Goal: Task Accomplishment & Management: Complete application form

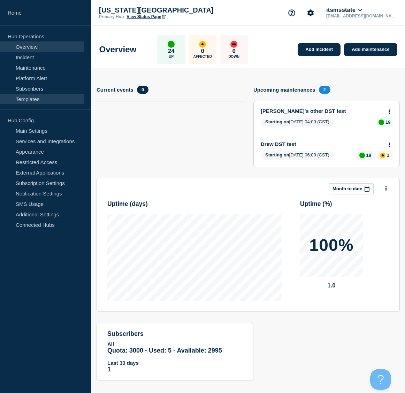
click at [31, 100] on link "Templates" at bounding box center [42, 99] width 84 height 10
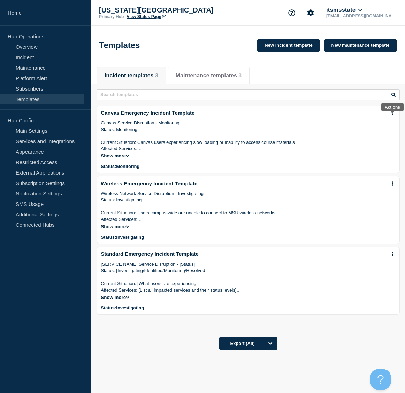
click at [392, 115] on icon at bounding box center [392, 112] width 1 height 5
click at [392, 135] on link "Edit" at bounding box center [391, 134] width 8 height 6
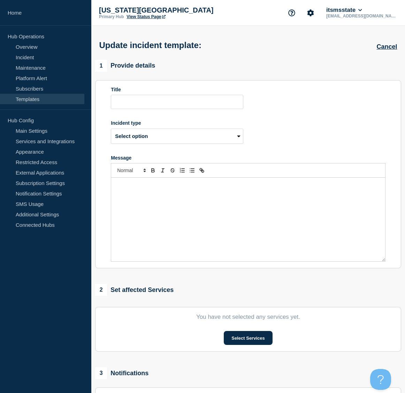
type input "Canvas Emergency Incident Template"
select select "monitoring"
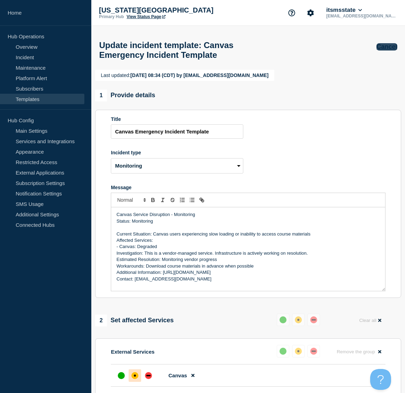
click at [390, 49] on button "Cancel" at bounding box center [386, 46] width 21 height 7
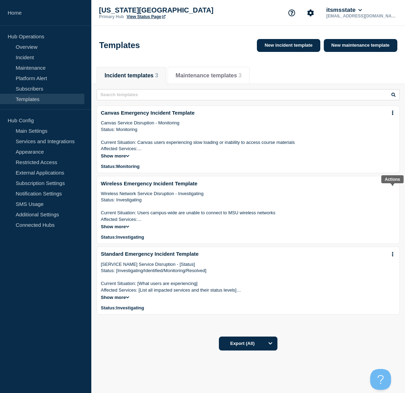
click at [392, 186] on icon at bounding box center [392, 183] width 1 height 5
click at [389, 208] on link "Edit" at bounding box center [391, 206] width 8 height 6
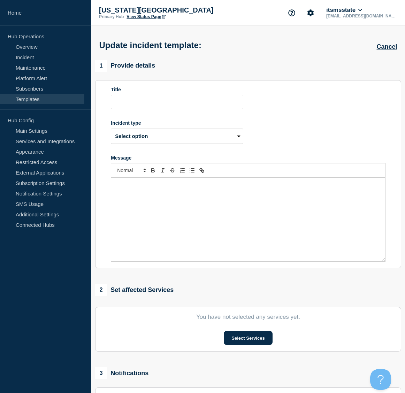
type input "Wireless Emergency Incident Template"
select select "investigating"
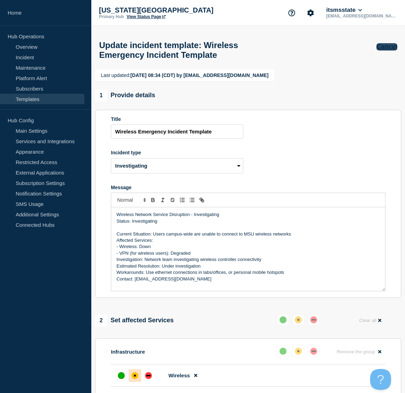
click at [389, 47] on button "Cancel" at bounding box center [386, 46] width 21 height 7
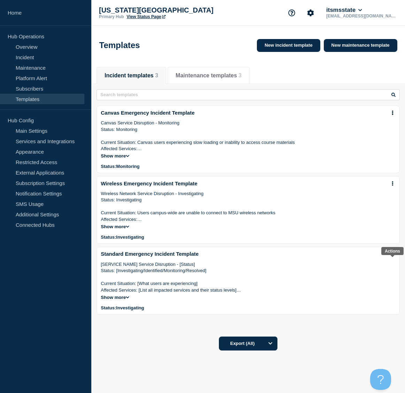
click at [393, 256] on icon at bounding box center [392, 254] width 1 height 5
click at [394, 278] on link "Edit" at bounding box center [391, 278] width 8 height 6
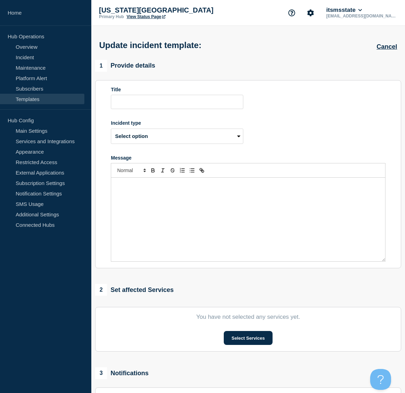
type input "Standard Emergency Incident Template"
select select "investigating"
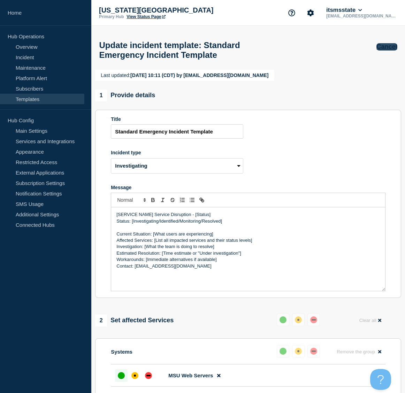
click at [386, 48] on button "Cancel" at bounding box center [386, 46] width 21 height 7
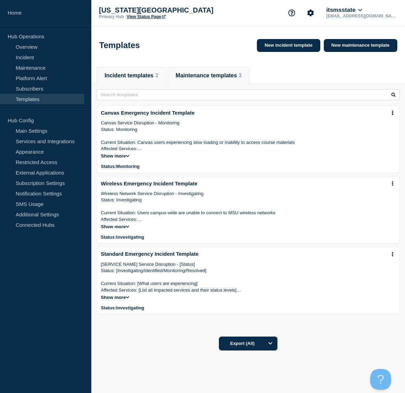
click at [224, 77] on button "Maintenance templates 3" at bounding box center [209, 75] width 66 height 6
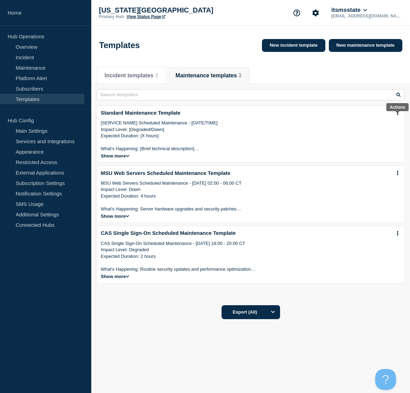
click at [398, 115] on icon at bounding box center [398, 112] width 2 height 5
click at [397, 133] on link "Edit" at bounding box center [396, 134] width 8 height 6
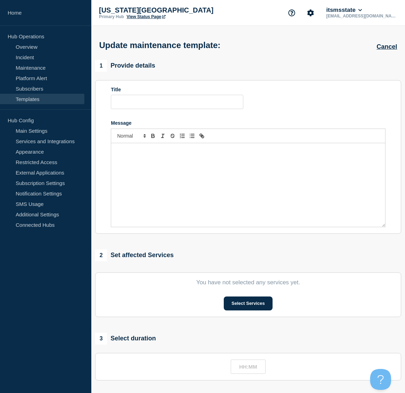
type input "Standard Maintenance Template"
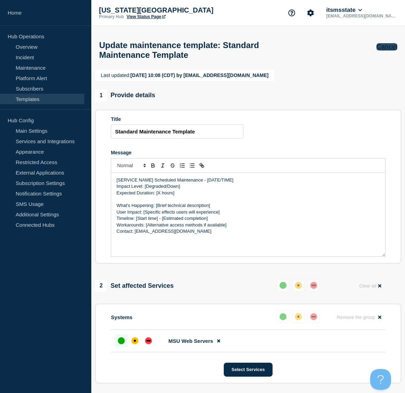
click at [390, 48] on button "Cancel" at bounding box center [386, 46] width 21 height 7
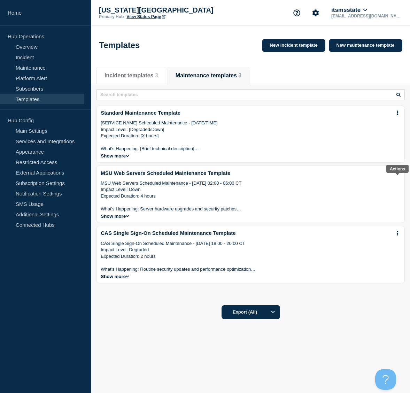
click at [397, 175] on icon at bounding box center [398, 173] width 2 height 5
click at [394, 196] on link "Edit" at bounding box center [396, 196] width 8 height 6
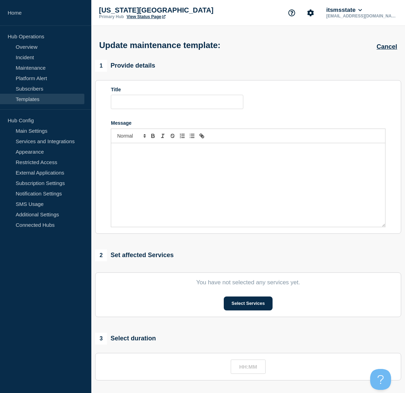
type input "MSU Web Servers Scheduled Maintenance Template"
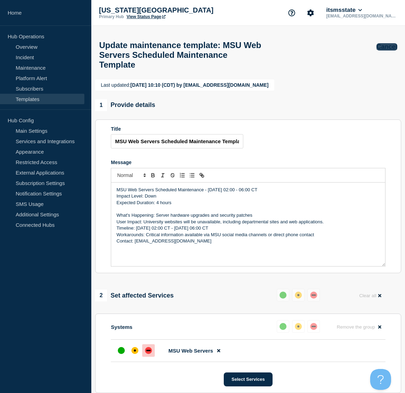
click at [386, 46] on button "Cancel" at bounding box center [386, 46] width 21 height 7
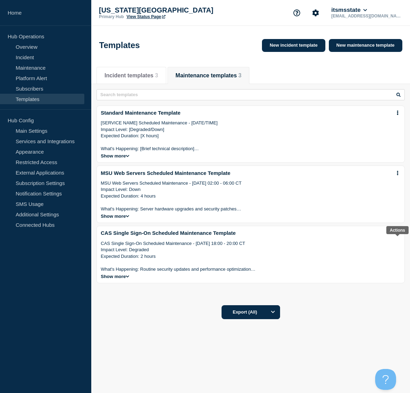
click at [397, 236] on icon at bounding box center [398, 233] width 2 height 5
click at [397, 257] on link "Edit" at bounding box center [396, 257] width 8 height 6
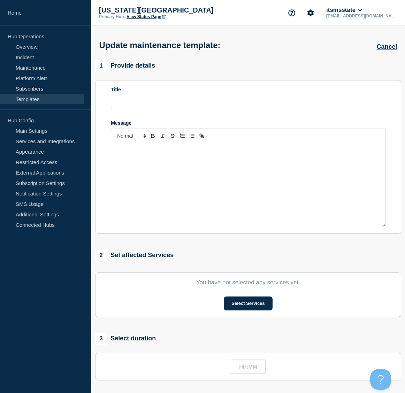
type input "CAS Single Sign-On Scheduled Maintenance Template"
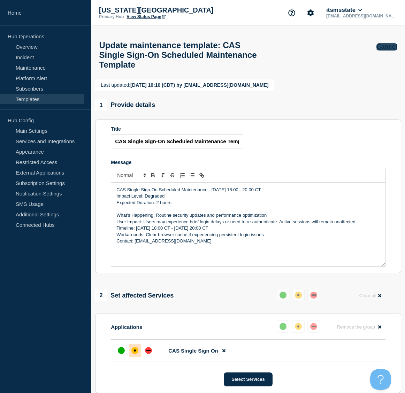
click at [391, 47] on button "Cancel" at bounding box center [386, 46] width 21 height 7
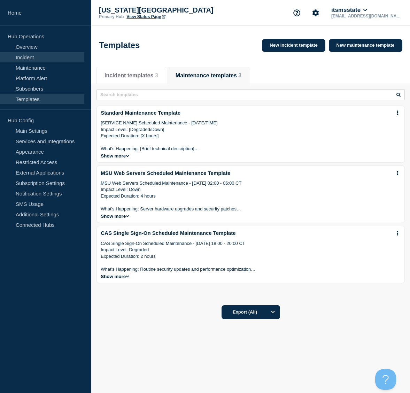
click at [30, 56] on link "Incident" at bounding box center [42, 57] width 84 height 10
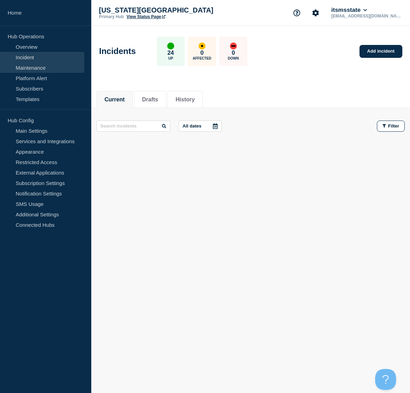
click at [26, 67] on link "Maintenance" at bounding box center [42, 67] width 84 height 10
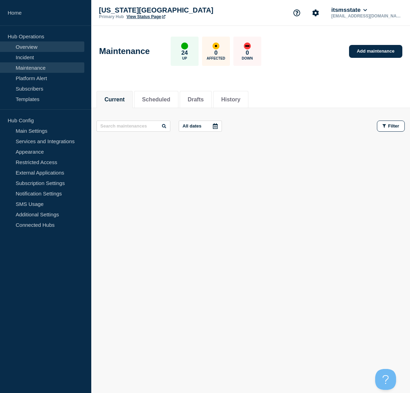
click at [32, 46] on link "Overview" at bounding box center [42, 46] width 84 height 10
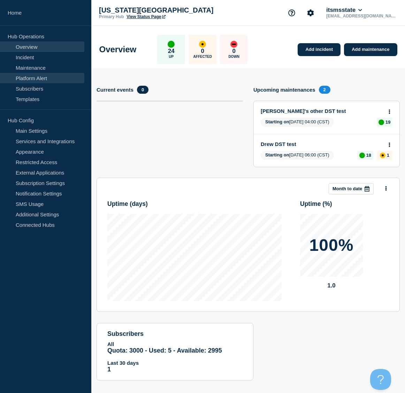
click at [23, 77] on link "Platform Alert" at bounding box center [42, 78] width 84 height 10
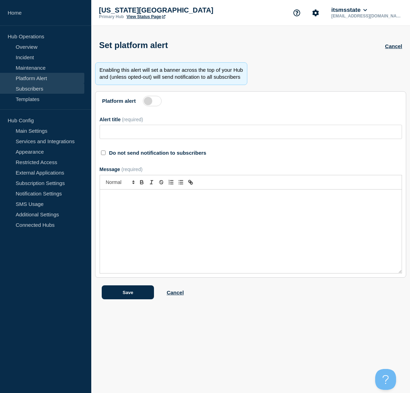
click at [41, 90] on link "Subscribers" at bounding box center [42, 88] width 84 height 10
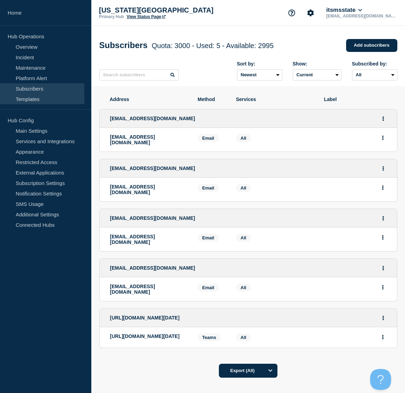
click at [28, 100] on link "Templates" at bounding box center [42, 99] width 84 height 10
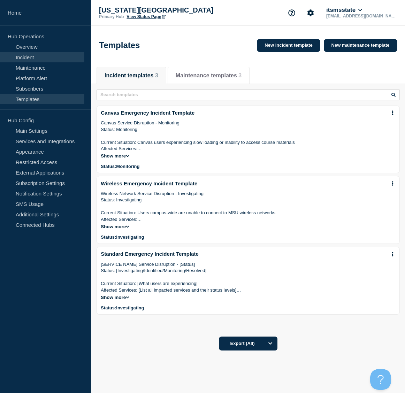
click at [33, 54] on link "Incident" at bounding box center [42, 57] width 84 height 10
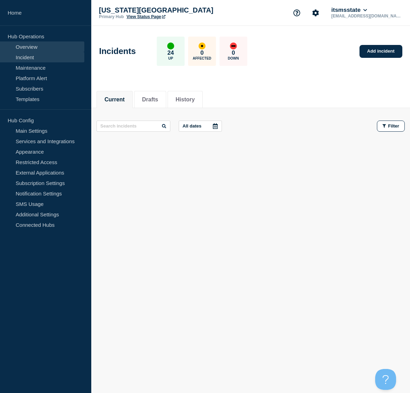
click at [34, 48] on link "Overview" at bounding box center [42, 46] width 84 height 10
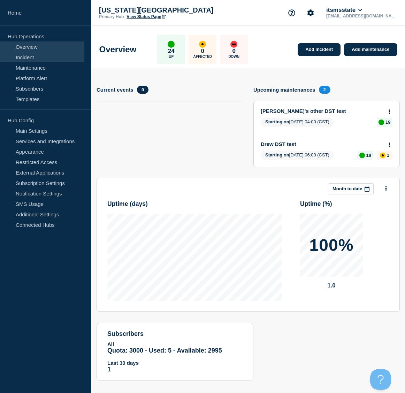
click at [33, 57] on link "Incident" at bounding box center [42, 57] width 84 height 10
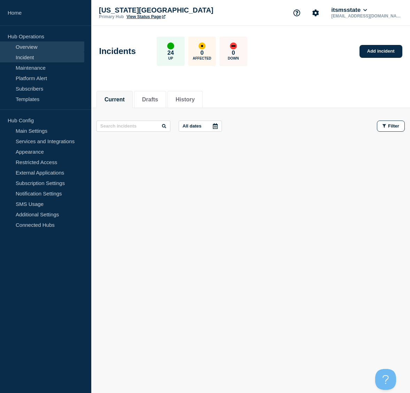
click at [33, 46] on link "Overview" at bounding box center [42, 46] width 84 height 10
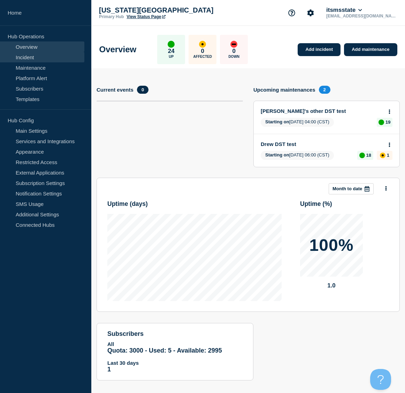
click at [32, 57] on link "Incident" at bounding box center [42, 57] width 84 height 10
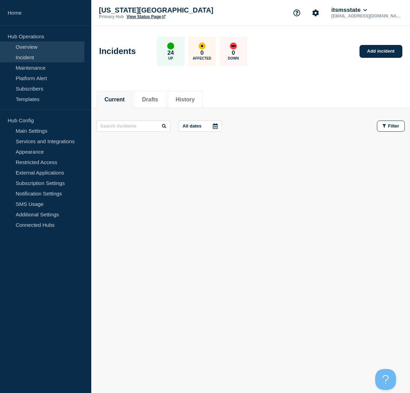
click at [28, 47] on link "Overview" at bounding box center [42, 46] width 84 height 10
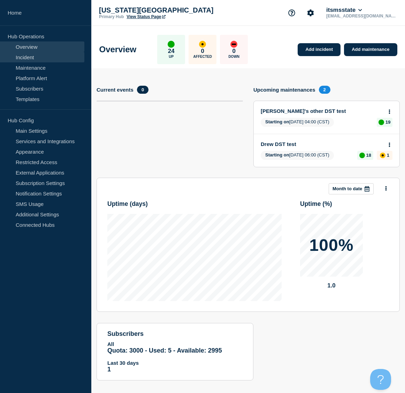
click at [24, 57] on link "Incident" at bounding box center [42, 57] width 84 height 10
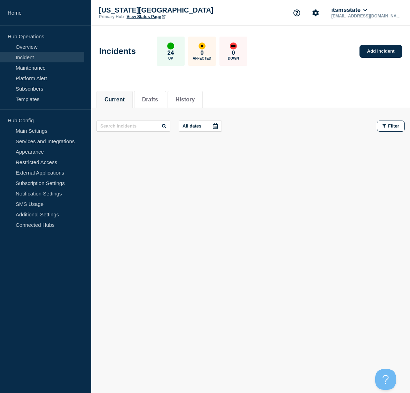
click at [197, 127] on p "All dates" at bounding box center [192, 125] width 19 height 5
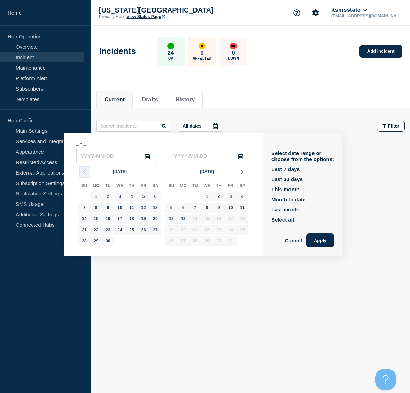
click at [86, 171] on icon "button" at bounding box center [84, 172] width 8 height 8
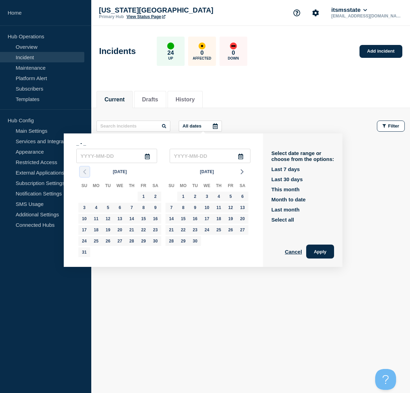
click at [86, 171] on icon "button" at bounding box center [84, 172] width 8 height 8
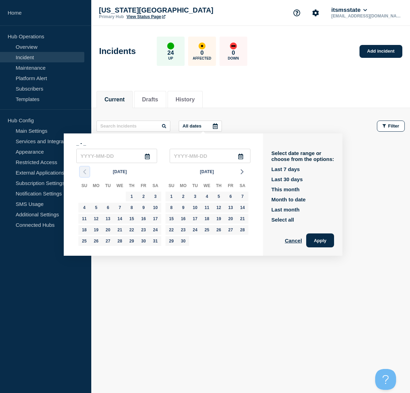
click at [86, 171] on icon "button" at bounding box center [84, 172] width 8 height 8
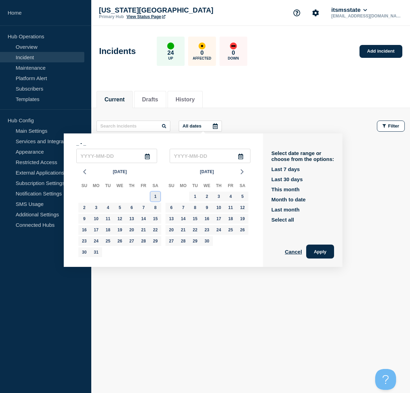
click at [158, 196] on div "1" at bounding box center [156, 197] width 10 height 10
type input "[DATE]"
click at [242, 172] on icon "button" at bounding box center [242, 172] width 8 height 8
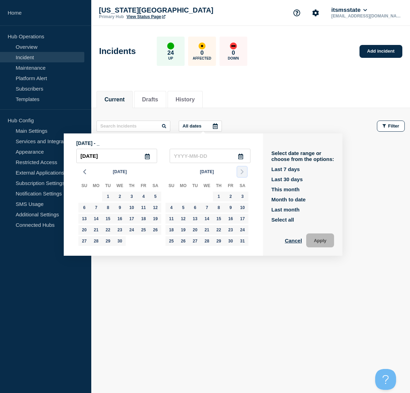
click at [242, 172] on icon "button" at bounding box center [242, 172] width 8 height 8
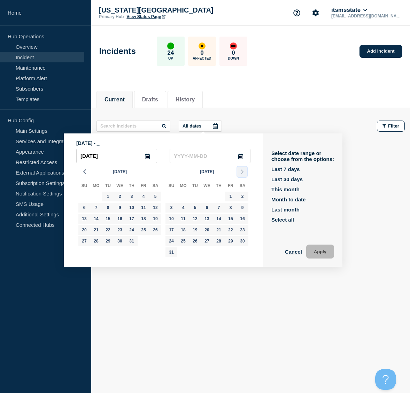
click at [242, 172] on icon "button" at bounding box center [242, 172] width 8 height 8
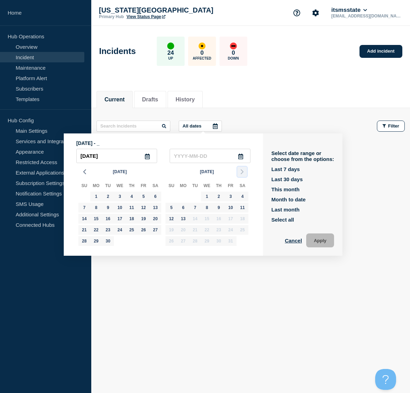
click at [242, 172] on icon "button" at bounding box center [242, 172] width 8 height 8
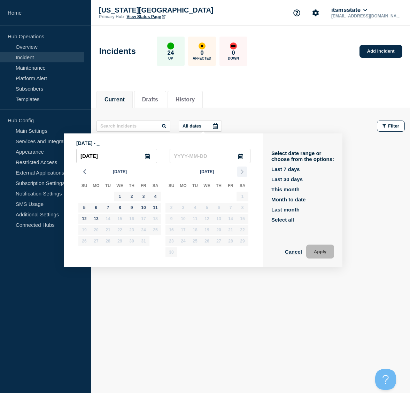
click at [242, 172] on div "[DATE] Su Mo Tu We Th Fr Sa 31 1 2 3 4 5 6 7 8 9 10 11 12 13 14 15 16 17 18 19 …" at bounding box center [163, 211] width 174 height 97
click at [95, 221] on div "13" at bounding box center [96, 219] width 10 height 10
type input "[DATE]"
click at [324, 252] on button "Apply" at bounding box center [320, 252] width 28 height 14
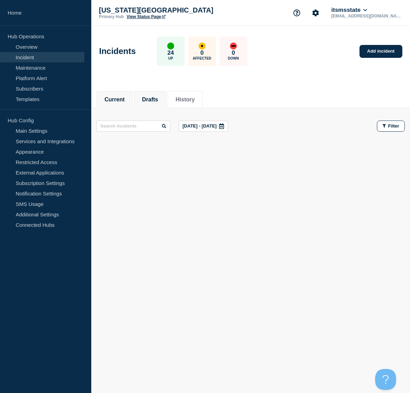
click at [158, 98] on button "Drafts" at bounding box center [150, 100] width 16 height 6
click at [192, 100] on button "History" at bounding box center [185, 100] width 19 height 6
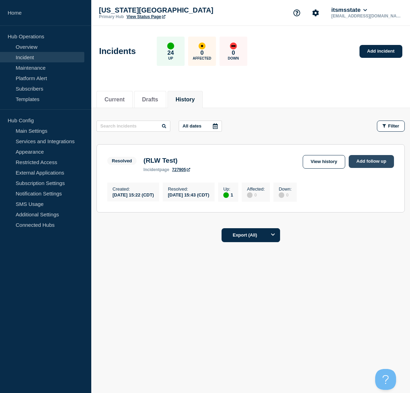
click at [370, 162] on link "Add follow up" at bounding box center [371, 161] width 45 height 13
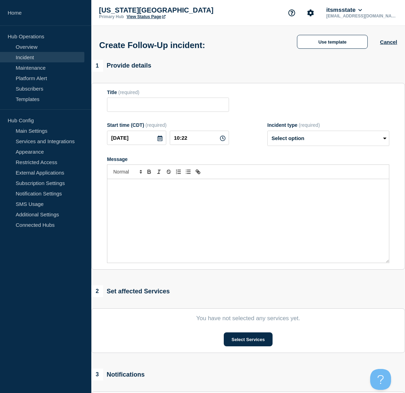
type input "(RLW Test)"
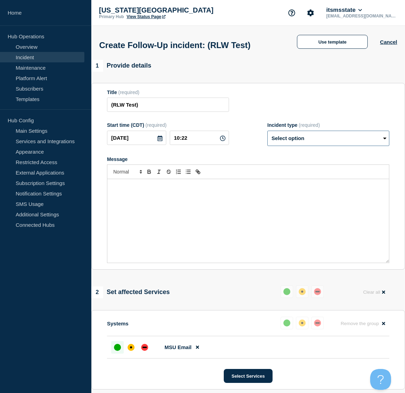
click at [303, 139] on select "Select option Investigating Identified Monitoring Resolved" at bounding box center [328, 138] width 122 height 15
click at [215, 89] on section "Title (required) (RLW Test) Start time (CDT) (required) [DATE] 10:22 Incident t…" at bounding box center [248, 176] width 314 height 187
click at [26, 60] on link "Incident" at bounding box center [42, 57] width 84 height 10
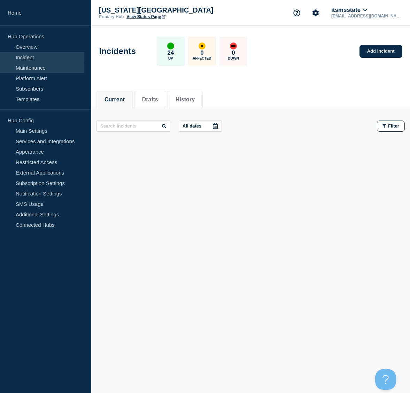
click at [22, 67] on link "Maintenance" at bounding box center [42, 67] width 84 height 10
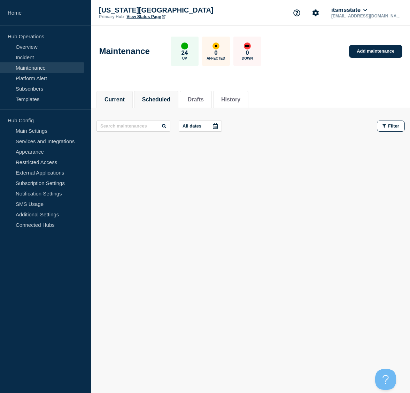
click at [159, 94] on li "Scheduled" at bounding box center [156, 99] width 44 height 17
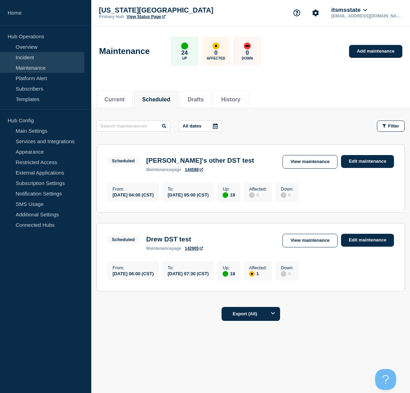
click at [29, 59] on link "Incident" at bounding box center [42, 57] width 84 height 10
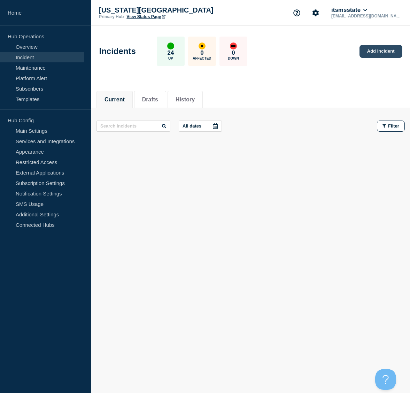
click at [378, 51] on link "Add incident" at bounding box center [381, 51] width 43 height 13
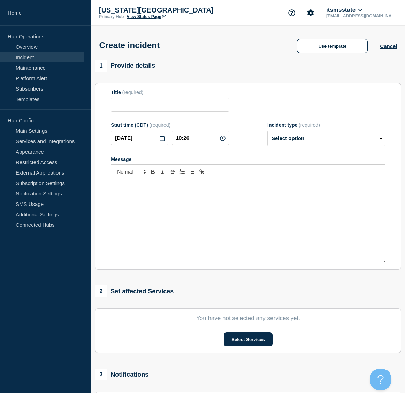
click at [33, 56] on link "Incident" at bounding box center [42, 57] width 84 height 10
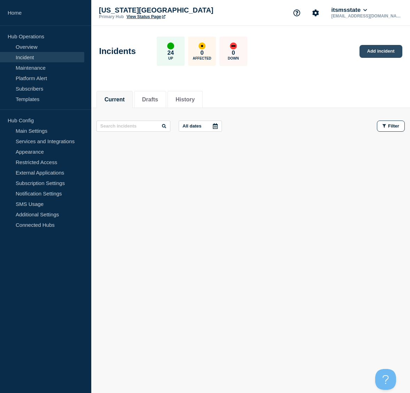
click at [383, 51] on link "Add incident" at bounding box center [381, 51] width 43 height 13
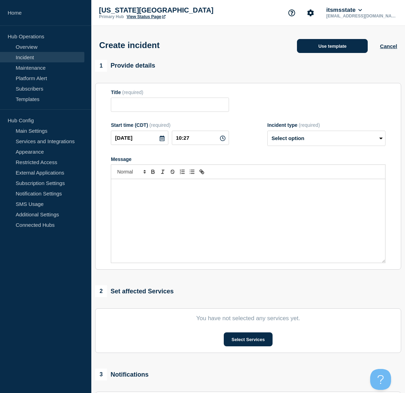
click at [335, 51] on button "Use template" at bounding box center [332, 46] width 71 height 14
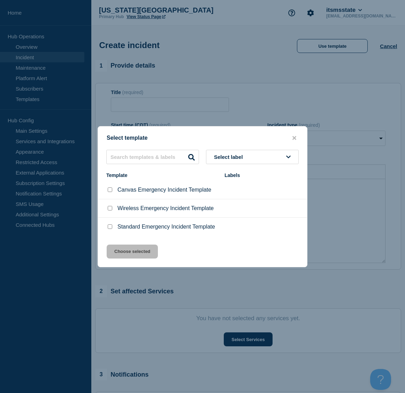
click at [112, 227] on div at bounding box center [109, 226] width 7 height 7
click at [110, 227] on input "Standard Emergency Incident Template checkbox" at bounding box center [110, 226] width 5 height 5
checkbox input "true"
click at [128, 254] on button "Choose selected" at bounding box center [132, 252] width 51 height 14
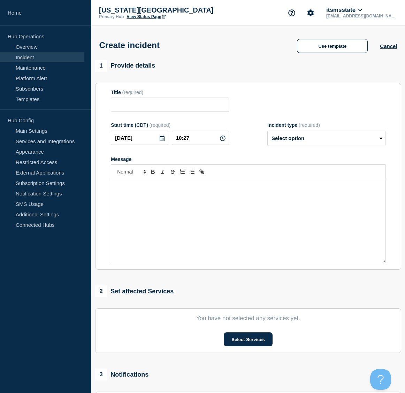
type input "Standard Emergency Incident Template"
select select "investigating"
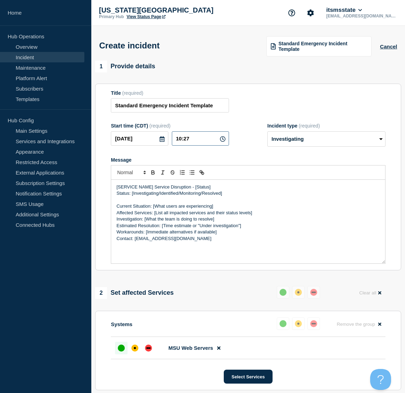
click at [195, 140] on input "10:27" at bounding box center [200, 138] width 57 height 14
click at [221, 141] on icon at bounding box center [223, 139] width 6 height 6
click at [146, 125] on div "Start time (CDT) (required)" at bounding box center [170, 126] width 118 height 6
click at [137, 126] on div "Start time (CDT) (required)" at bounding box center [170, 126] width 118 height 6
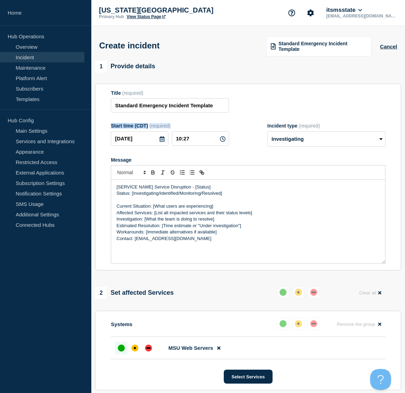
click at [137, 126] on div "Start time (CDT) (required)" at bounding box center [170, 126] width 118 height 6
click at [148, 129] on div "Start time (CDT) (required)" at bounding box center [170, 126] width 118 height 6
click at [163, 141] on icon at bounding box center [162, 139] width 6 height 6
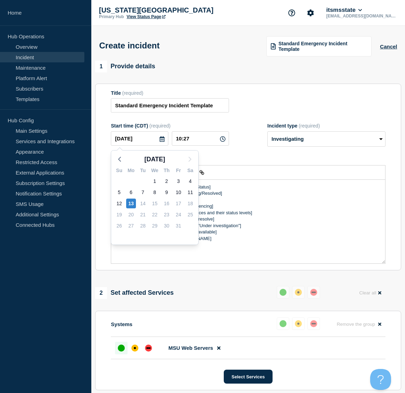
click at [246, 152] on form "Title (required) Standard Emergency Incident Template Start time (CDT) (require…" at bounding box center [248, 177] width 275 height 174
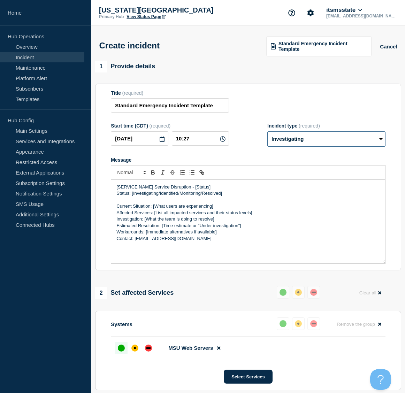
click at [381, 138] on select "Select option Investigating Identified Monitoring" at bounding box center [326, 138] width 118 height 15
click at [380, 140] on select "Select option Investigating Identified Monitoring" at bounding box center [326, 138] width 118 height 15
click at [365, 135] on select "Select option Investigating Identified Monitoring" at bounding box center [326, 138] width 118 height 15
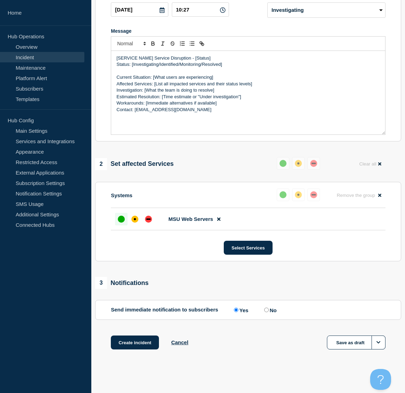
scroll to position [132, 0]
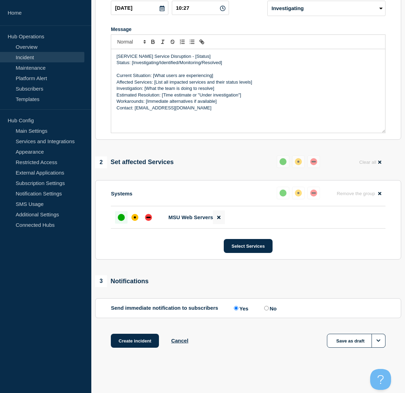
click at [219, 218] on icon at bounding box center [218, 217] width 3 height 5
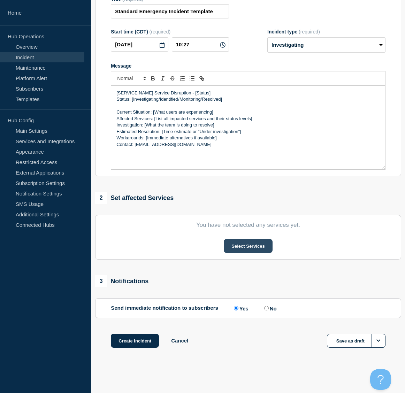
click at [250, 245] on button "Select Services" at bounding box center [248, 246] width 48 height 14
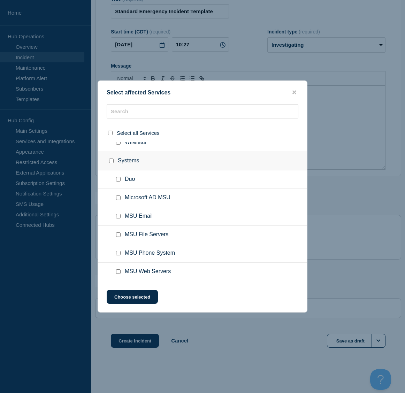
scroll to position [0, 0]
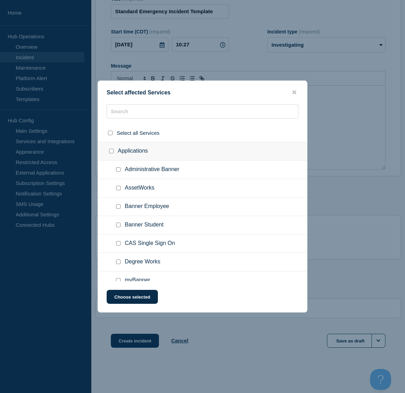
click at [77, 368] on div at bounding box center [202, 196] width 405 height 393
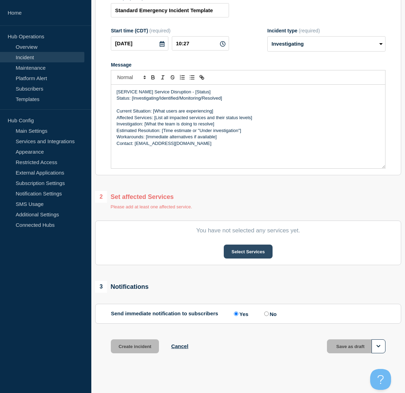
click at [251, 251] on button "Select Services" at bounding box center [248, 252] width 48 height 14
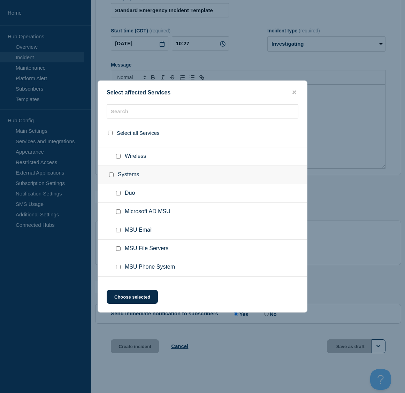
scroll to position [378, 0]
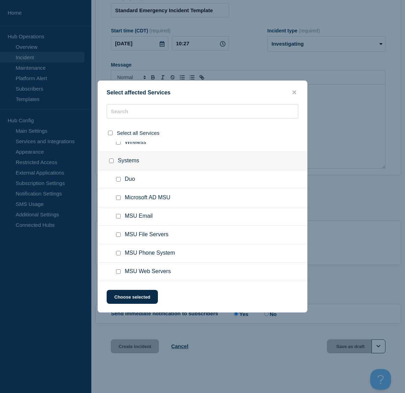
click at [118, 218] on input "MSU Email checkbox" at bounding box center [118, 216] width 5 height 5
checkbox input "true"
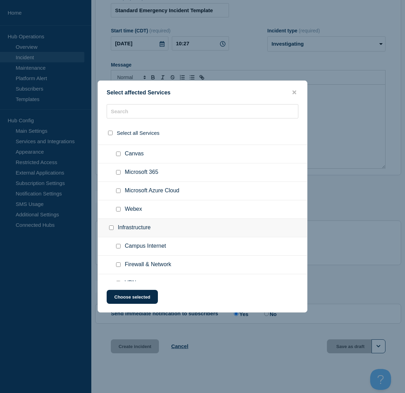
scroll to position [210, 0]
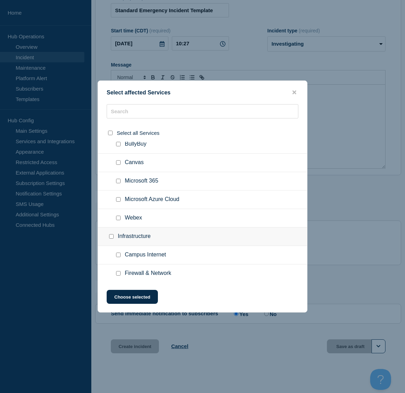
click at [117, 181] on input "Microsoft 365 checkbox" at bounding box center [118, 181] width 5 height 5
checkbox input "true"
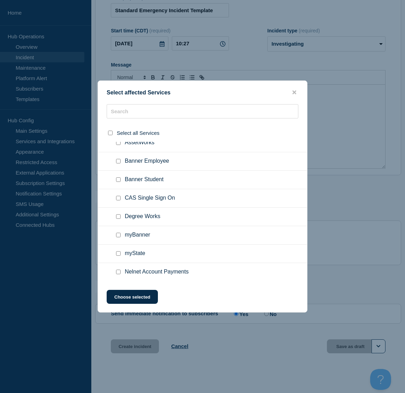
scroll to position [41, 0]
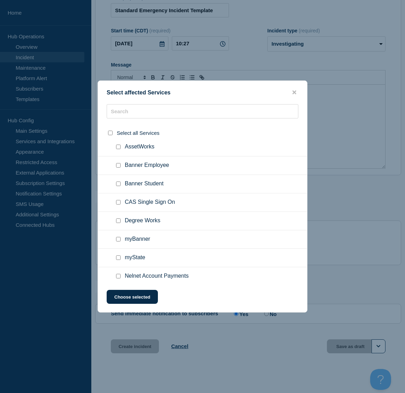
click at [118, 203] on input "CAS Single Sign On checkbox" at bounding box center [118, 202] width 5 height 5
checkbox input "true"
click at [138, 295] on button "Choose selected" at bounding box center [132, 297] width 51 height 14
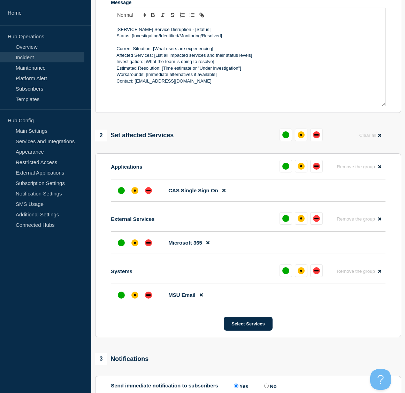
scroll to position [165, 0]
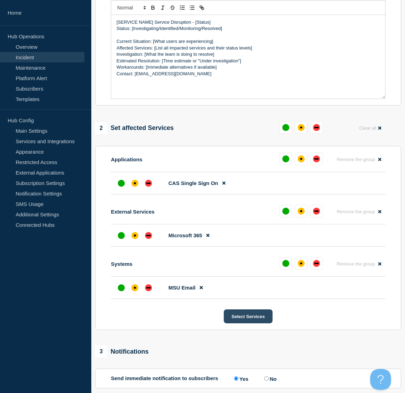
click at [263, 317] on button "Select Services" at bounding box center [248, 316] width 48 height 14
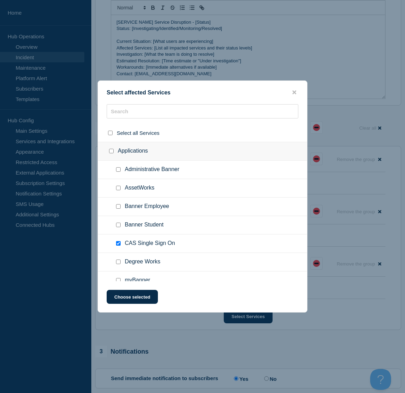
click at [391, 89] on div at bounding box center [202, 196] width 405 height 393
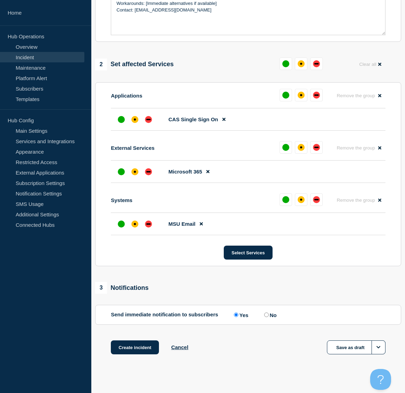
scroll to position [236, 0]
